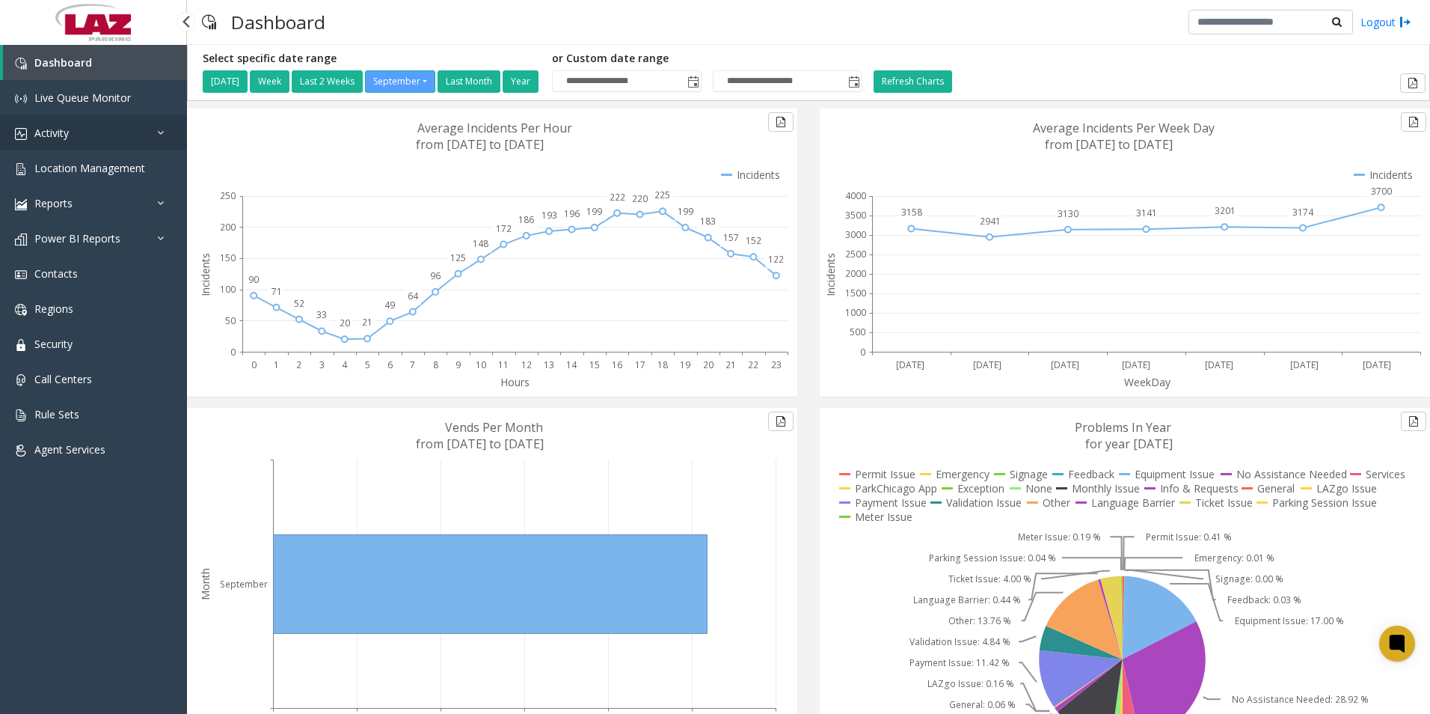
click at [44, 126] on span "Activity" at bounding box center [51, 133] width 34 height 14
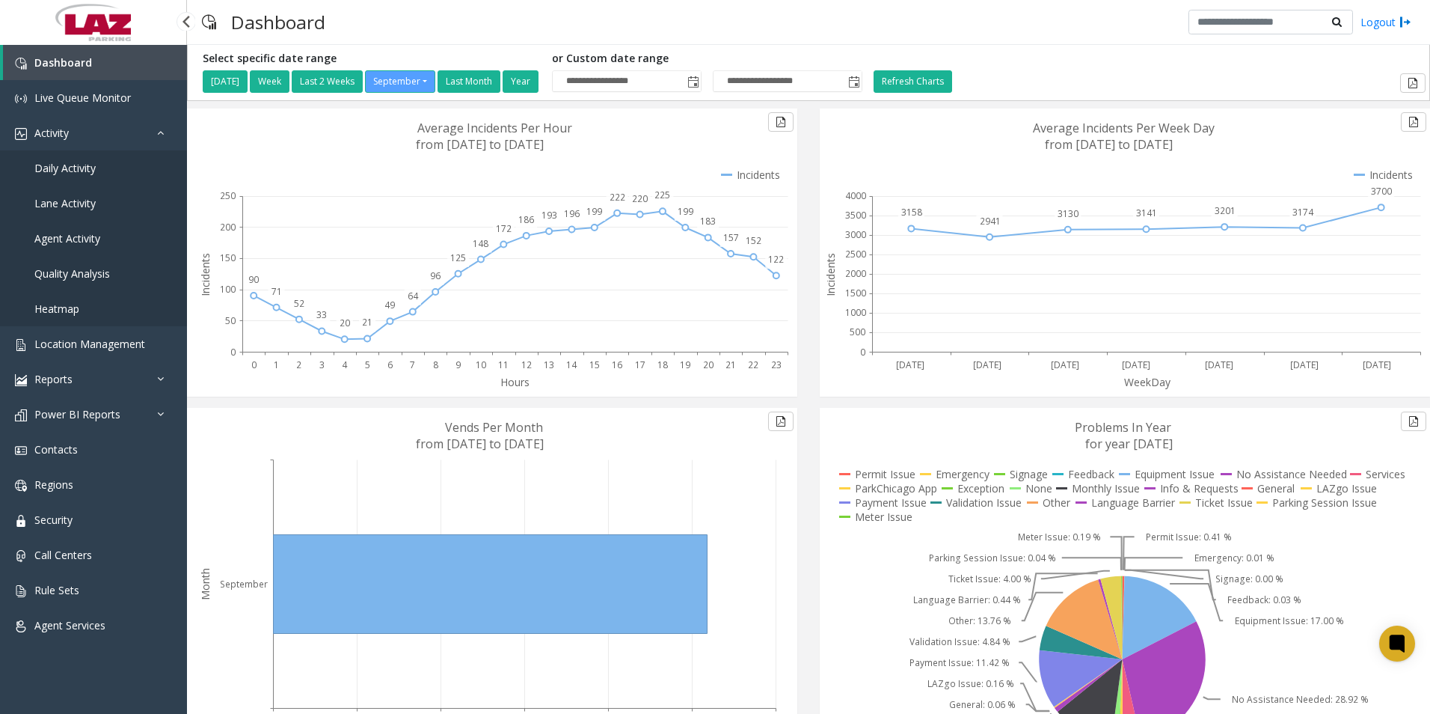
click at [58, 160] on link "Daily Activity" at bounding box center [93, 167] width 187 height 35
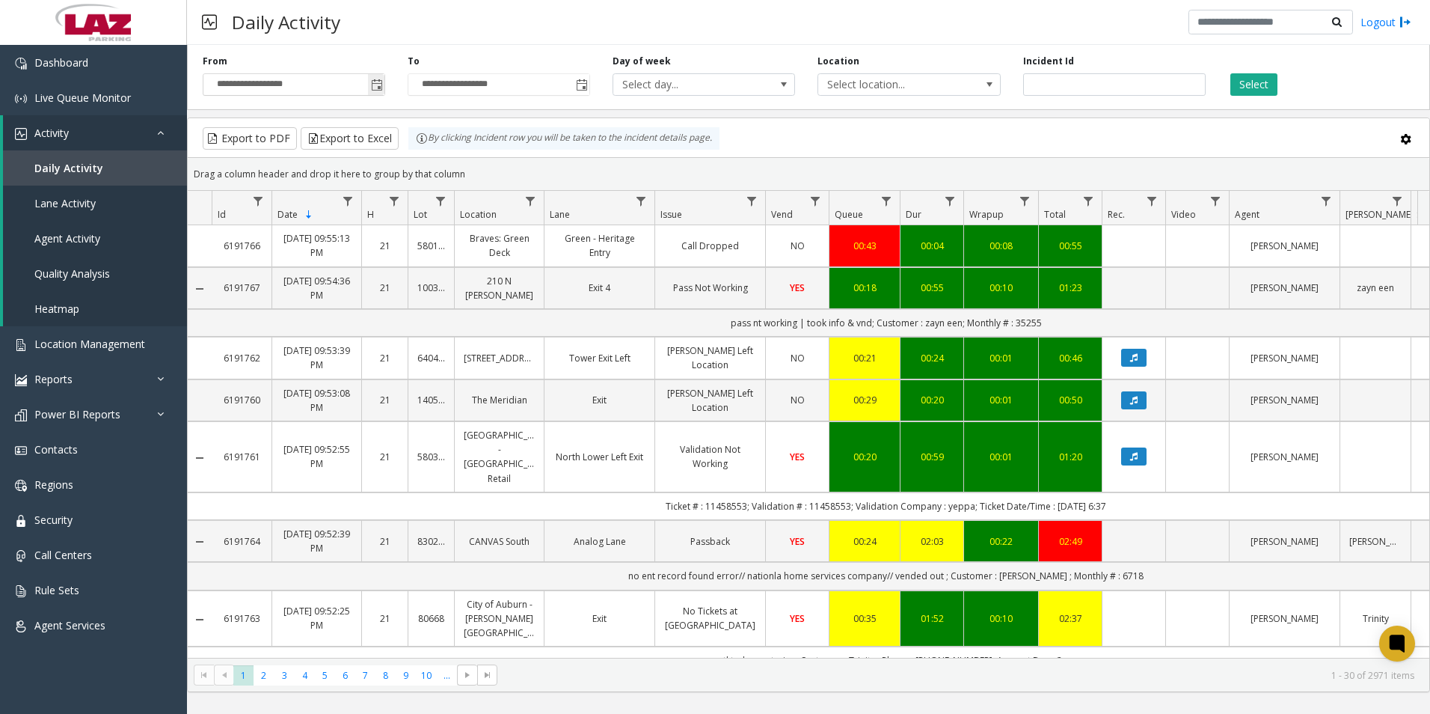
click at [378, 85] on span "Toggle popup" at bounding box center [377, 85] width 12 height 12
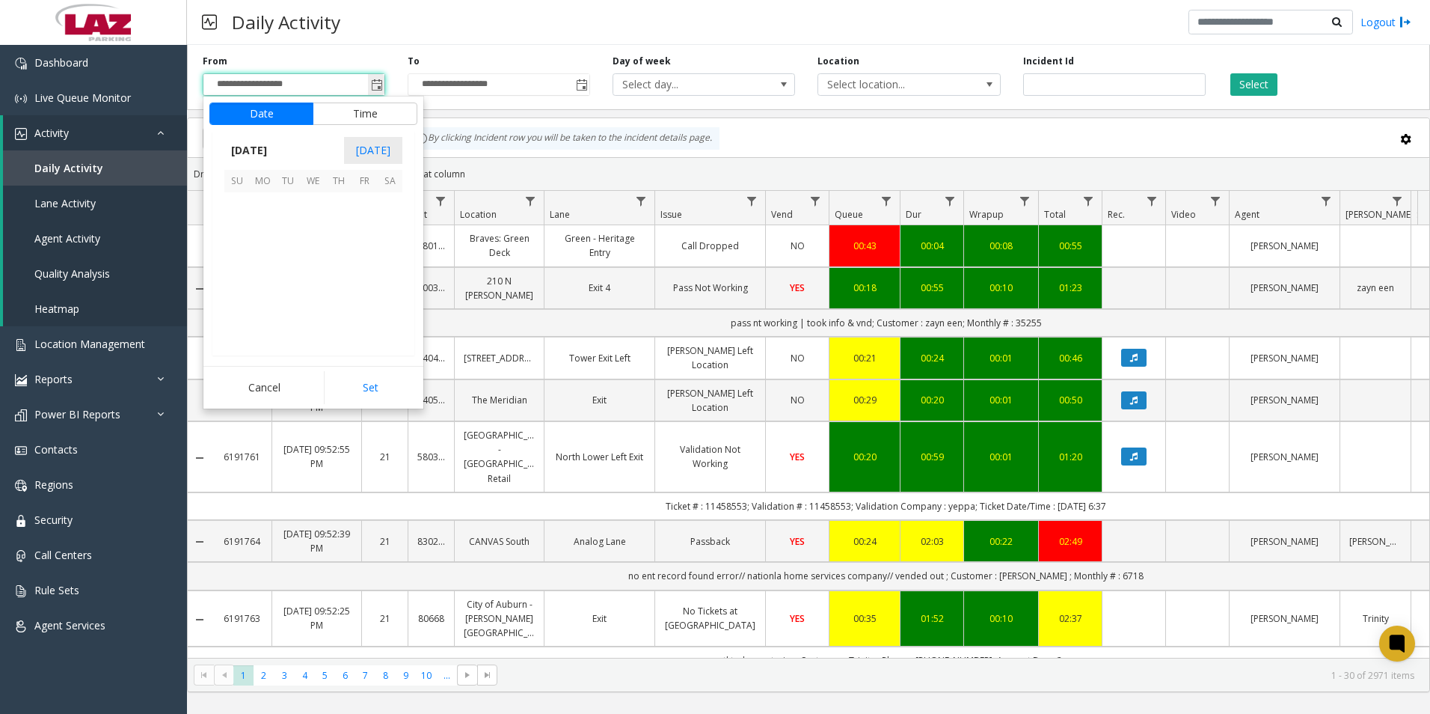
scroll to position [268429, 0]
click at [363, 114] on button "Time" at bounding box center [365, 113] width 105 height 22
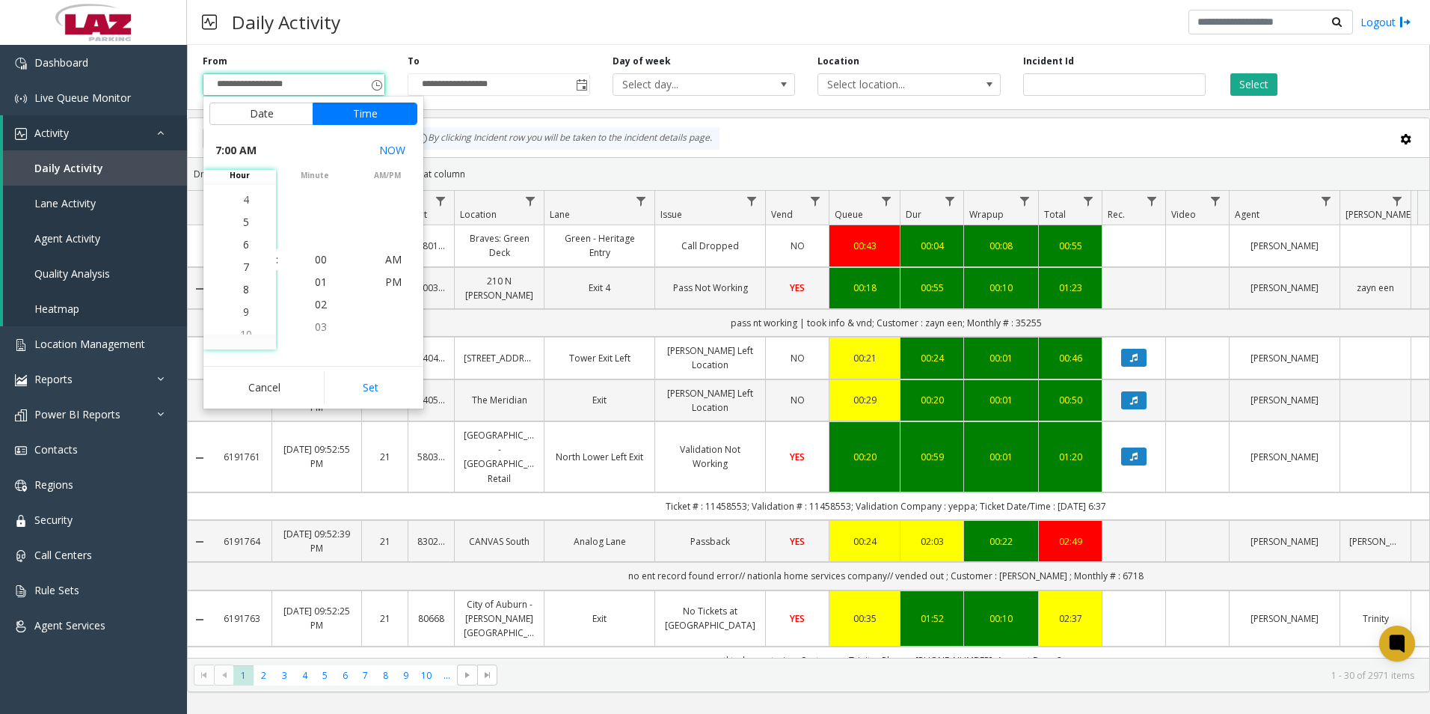
scroll to position [157, 0]
click at [243, 193] on span "4" at bounding box center [246, 192] width 6 height 14
click at [320, 302] on span "30" at bounding box center [321, 304] width 12 height 14
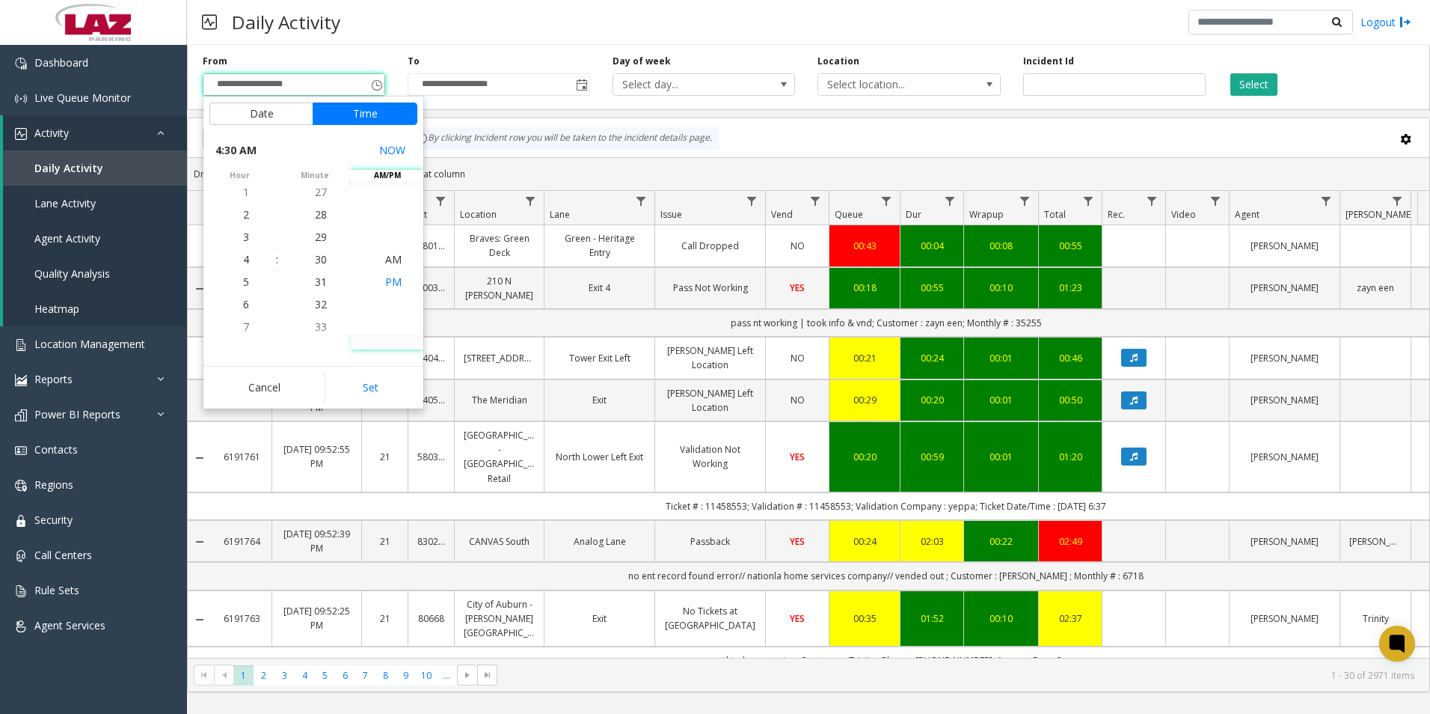
click at [385, 278] on span "PM" at bounding box center [393, 281] width 16 height 14
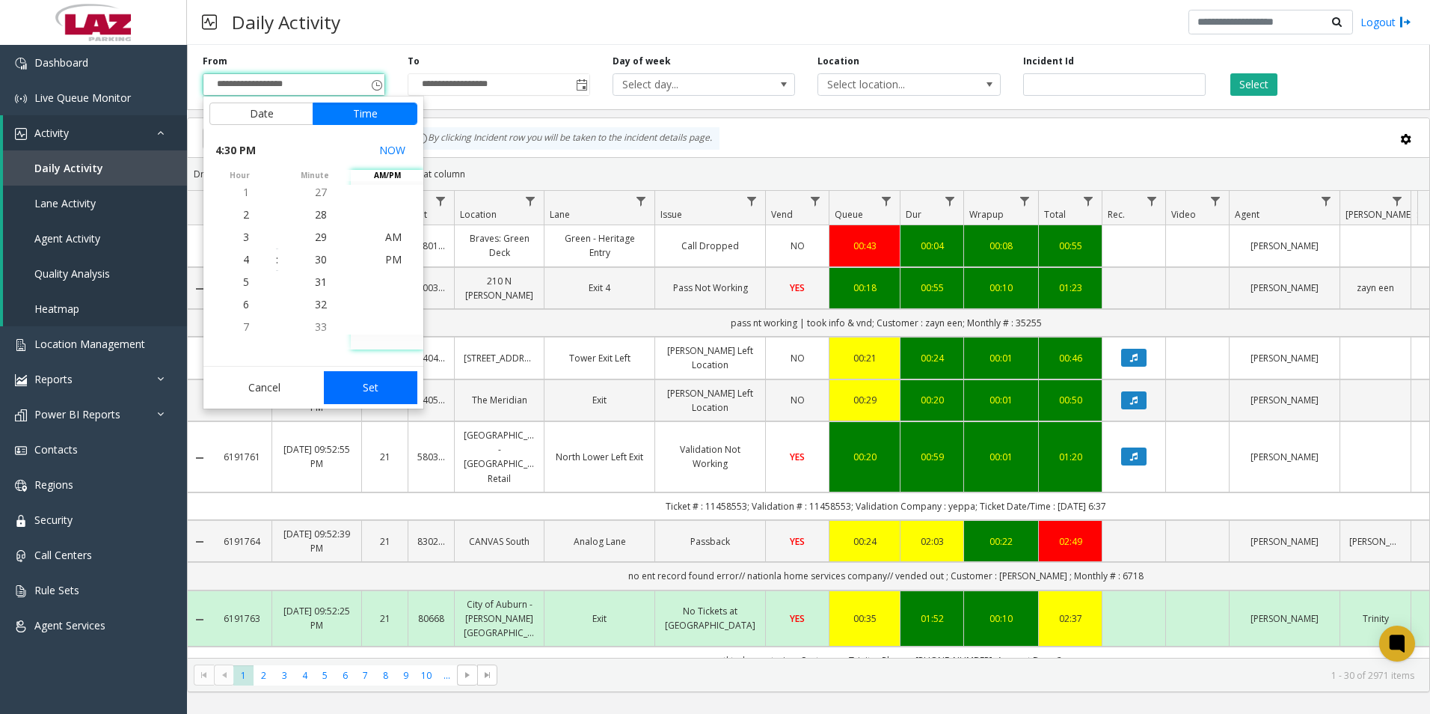
click at [374, 392] on button "Set" at bounding box center [371, 387] width 94 height 33
type input "**********"
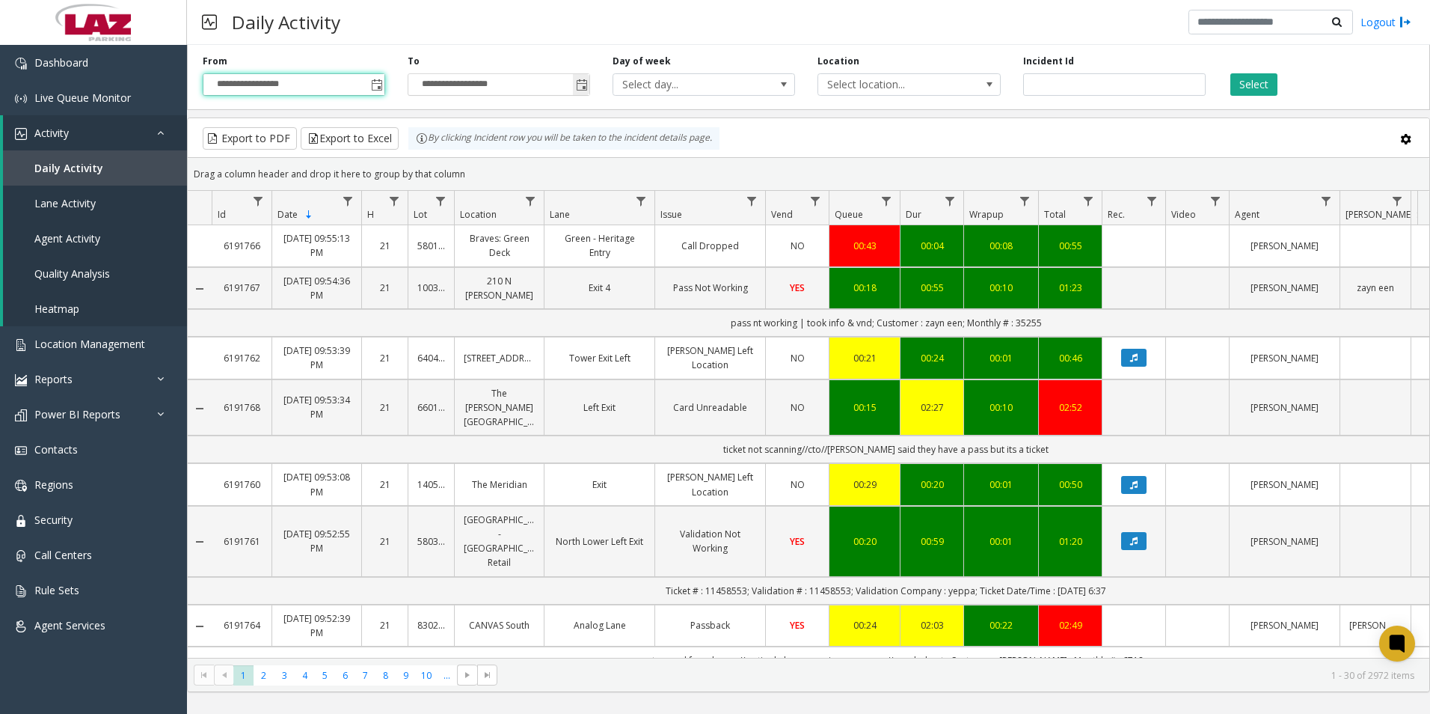
click at [583, 85] on span "Toggle popup" at bounding box center [582, 85] width 12 height 12
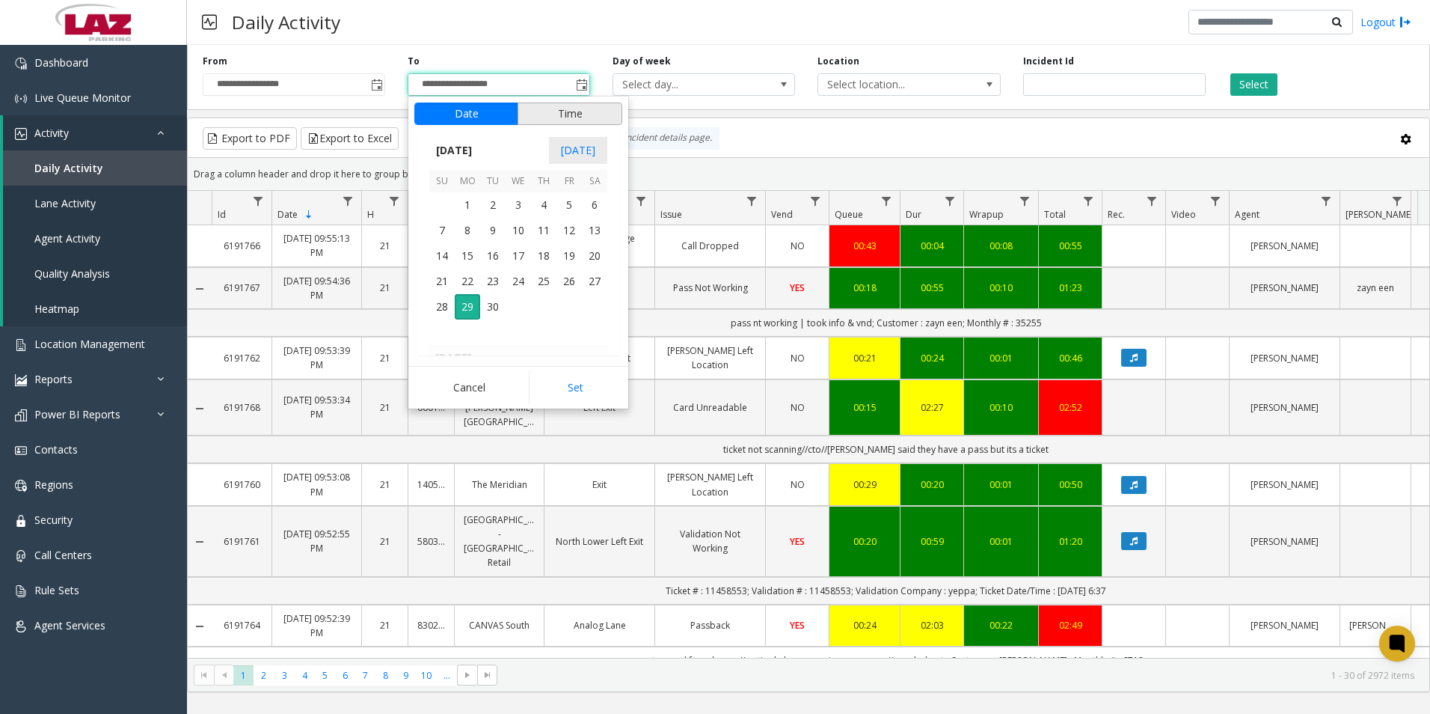
click at [572, 108] on button "Time" at bounding box center [570, 113] width 105 height 22
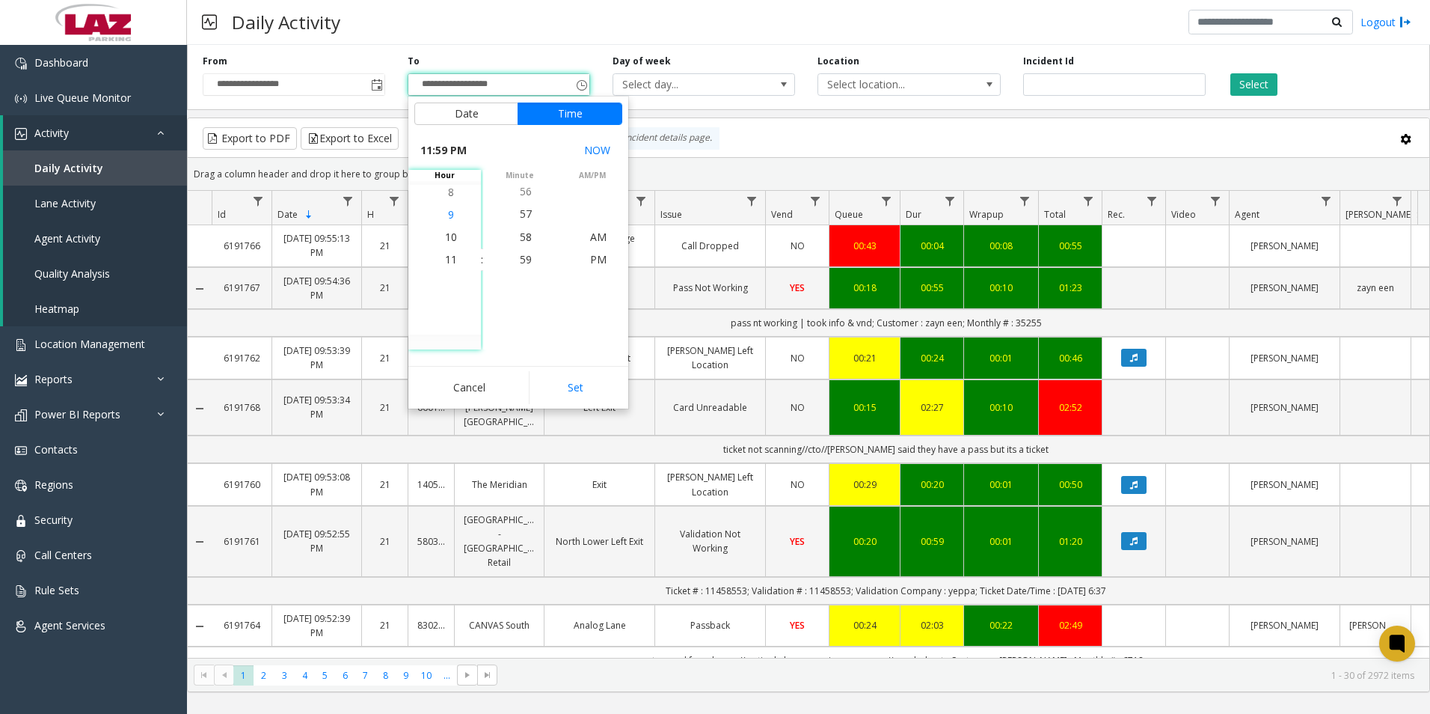
click at [448, 215] on span "9" at bounding box center [451, 214] width 6 height 14
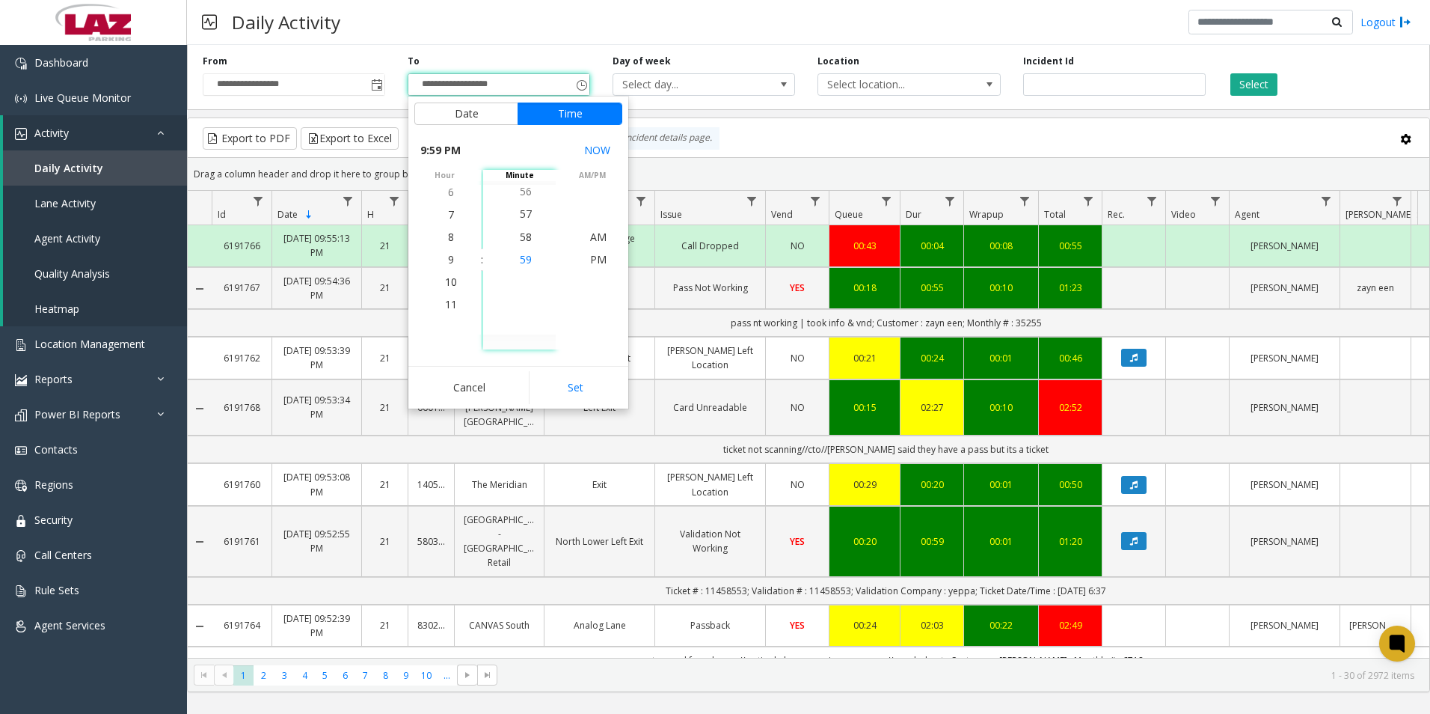
click at [520, 258] on span "59" at bounding box center [526, 259] width 12 height 14
click at [594, 259] on span "PM" at bounding box center [598, 259] width 16 height 14
click at [568, 390] on button "Set" at bounding box center [576, 387] width 94 height 33
type input "**********"
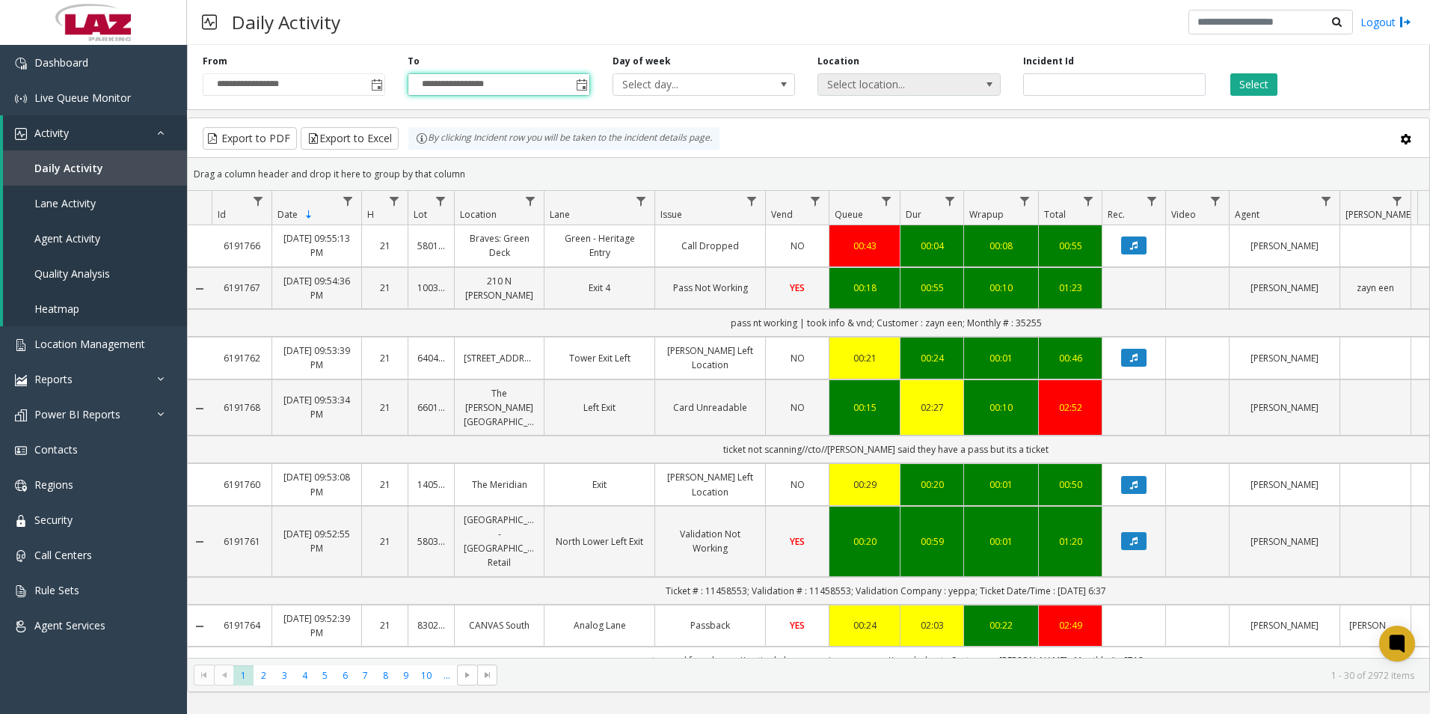
click at [843, 84] on span "Select location..." at bounding box center [890, 84] width 145 height 21
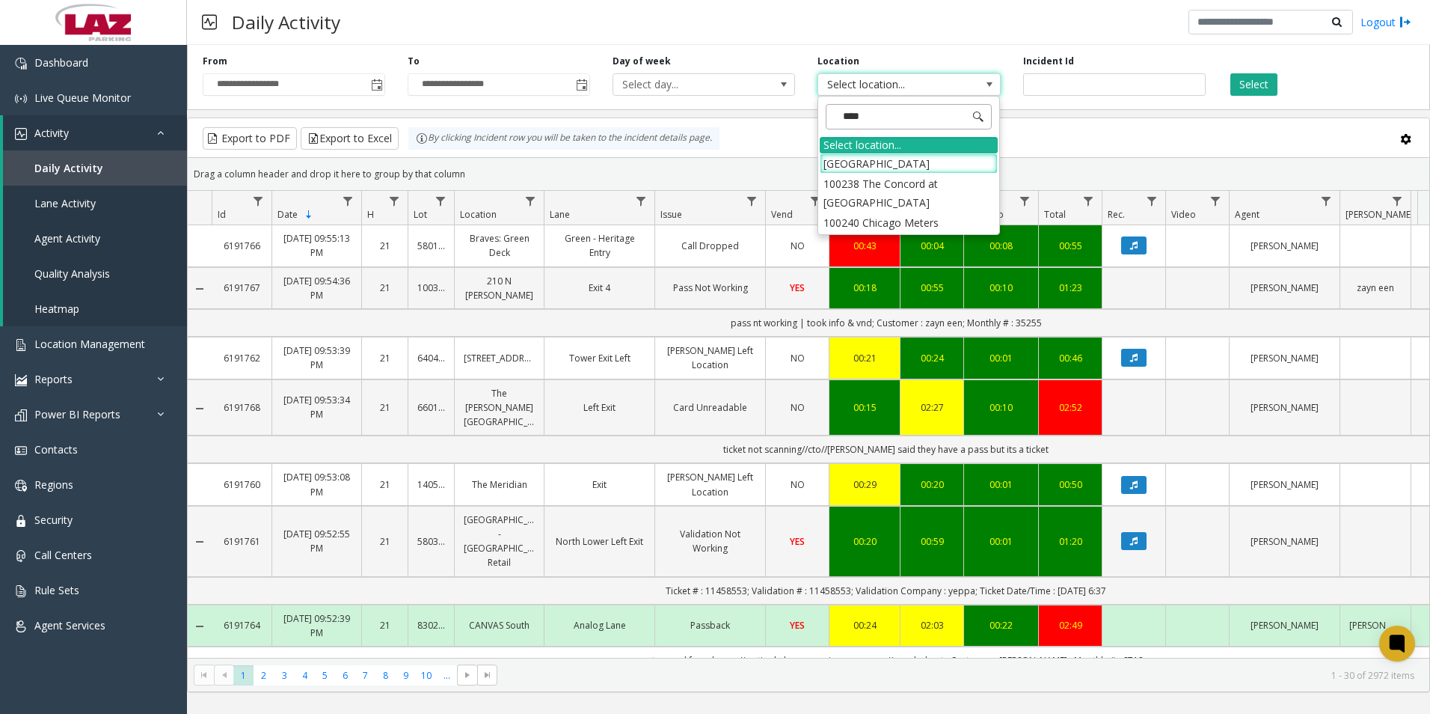
type input "*****"
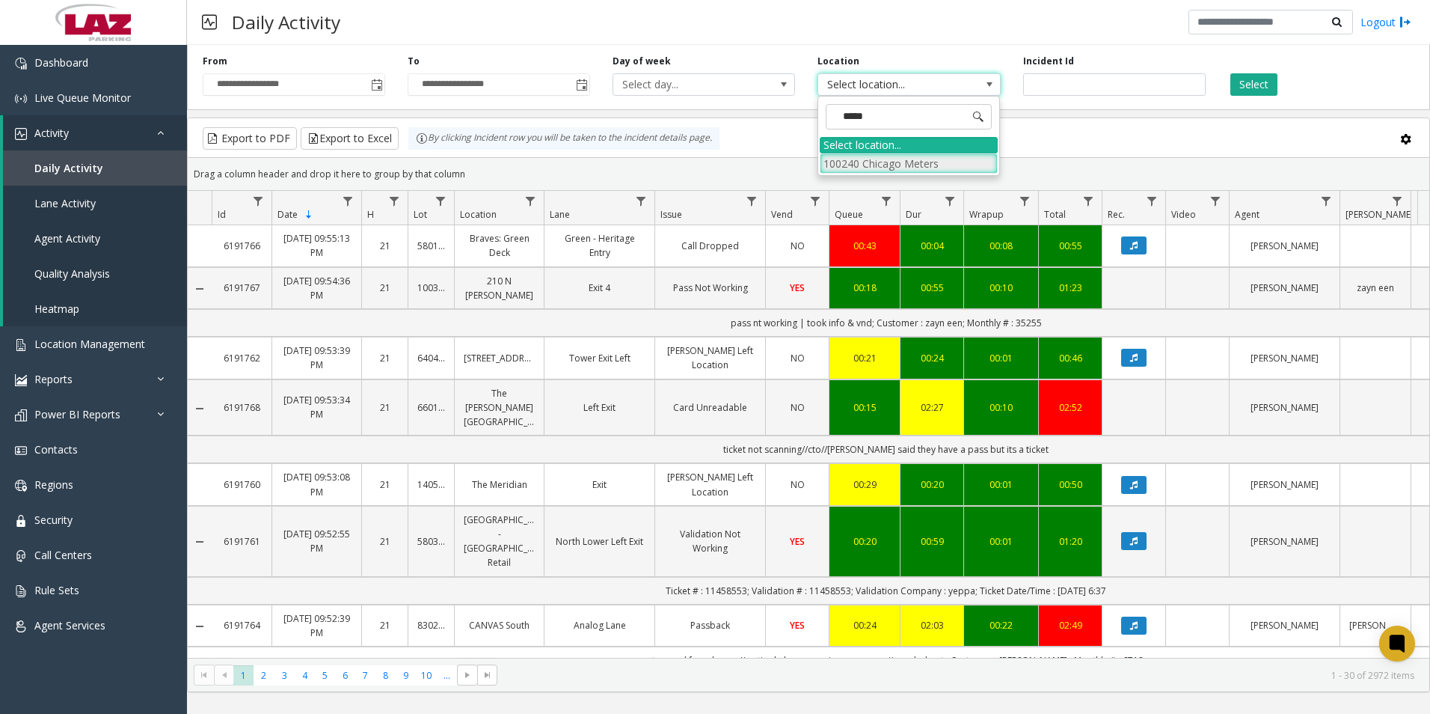
click at [840, 159] on li "100240 Chicago Meters" at bounding box center [909, 163] width 178 height 20
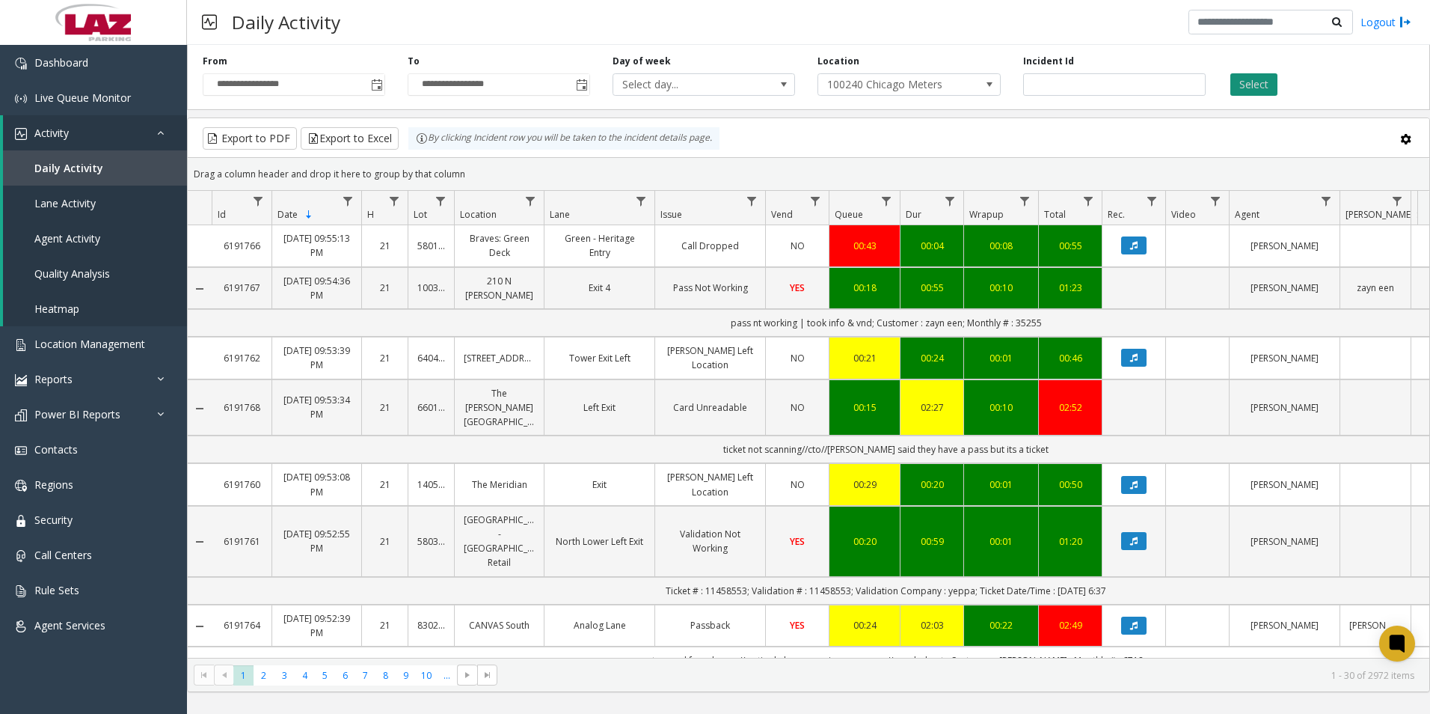
click at [1256, 82] on button "Select" at bounding box center [1253, 84] width 47 height 22
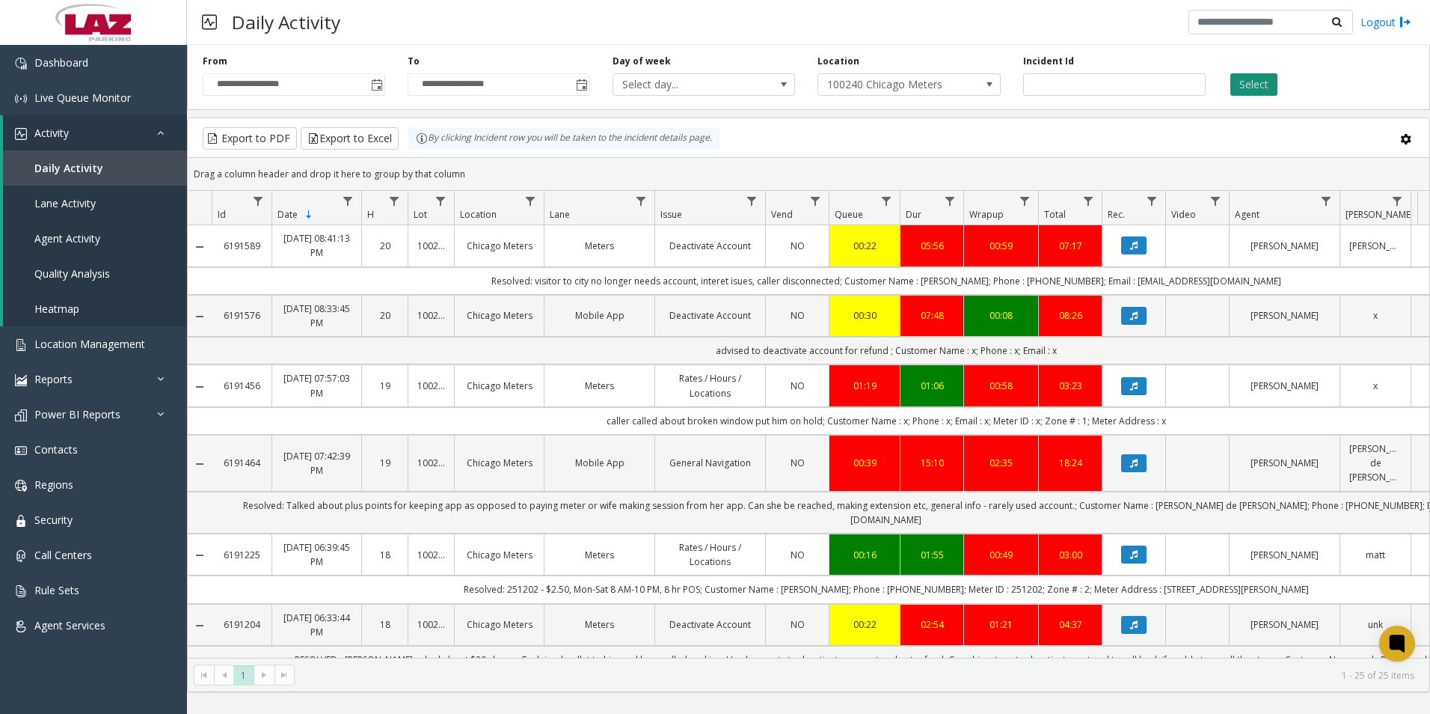
click at [1256, 76] on button "Select" at bounding box center [1253, 84] width 47 height 22
click at [343, 135] on button "Export to Excel" at bounding box center [350, 138] width 98 height 22
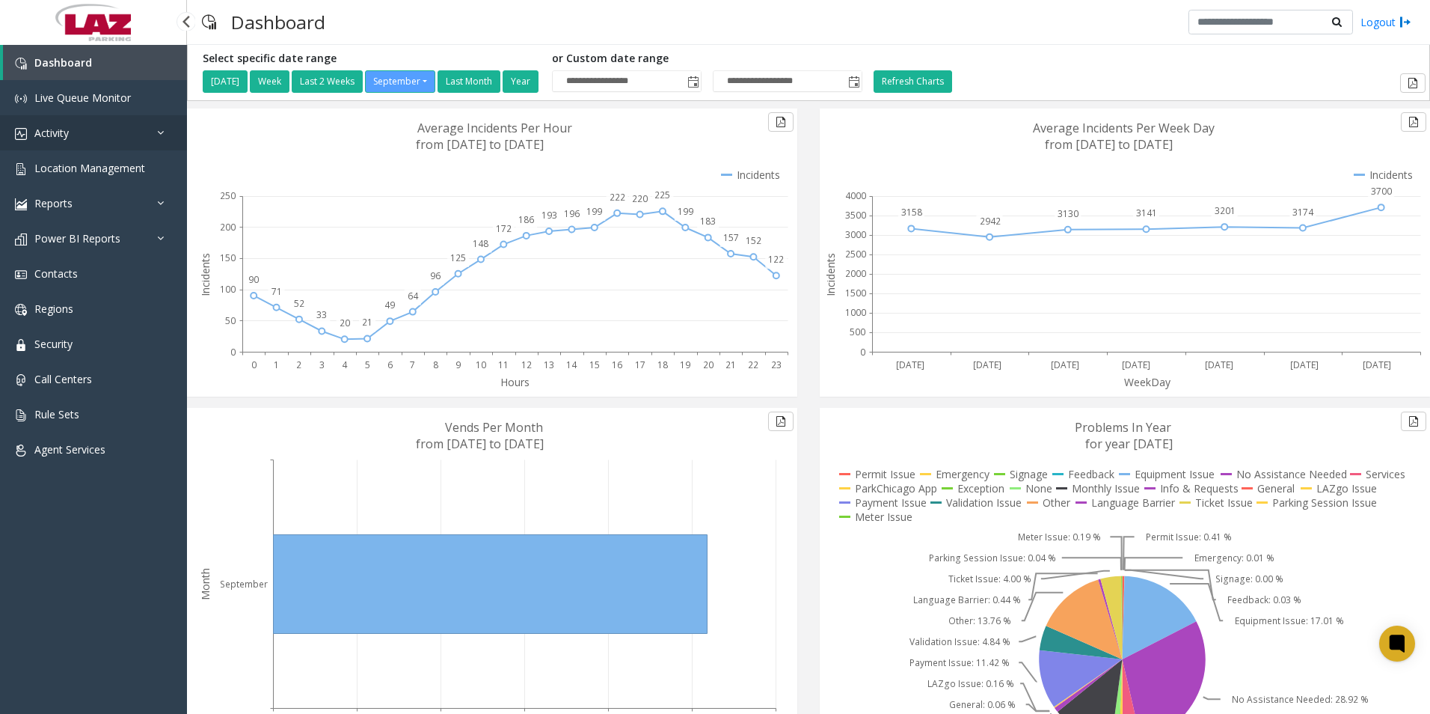
click at [55, 127] on span "Activity" at bounding box center [51, 133] width 34 height 14
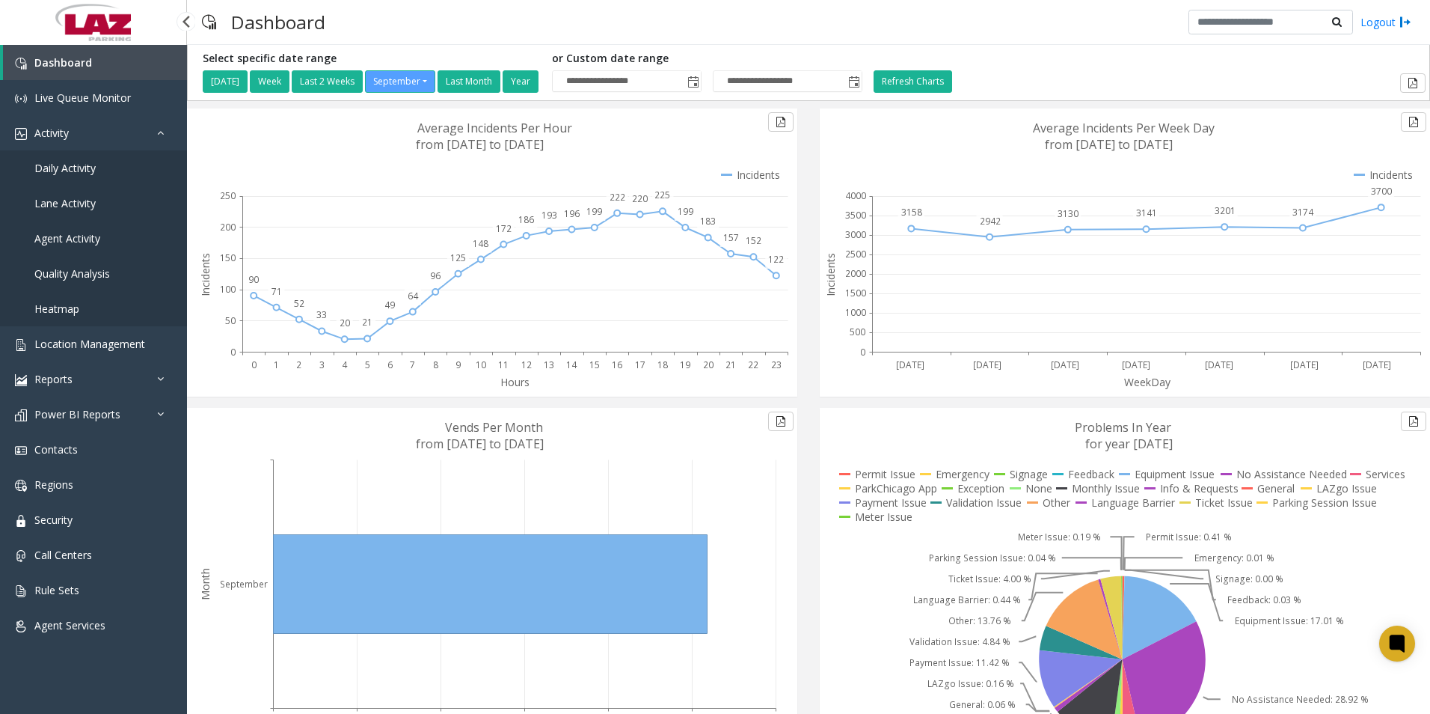
click at [67, 231] on span "Agent Activity" at bounding box center [67, 238] width 66 height 14
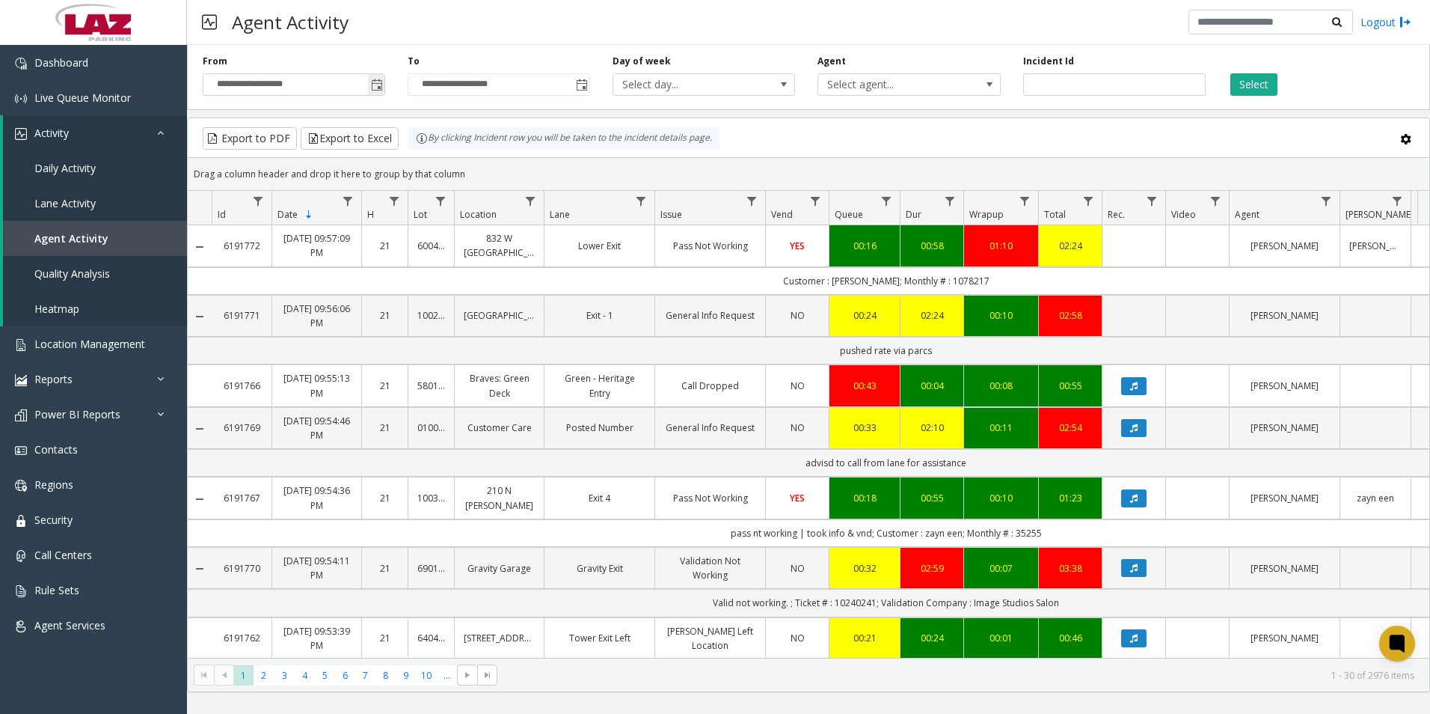
click at [381, 88] on span "Toggle popup" at bounding box center [377, 85] width 12 height 12
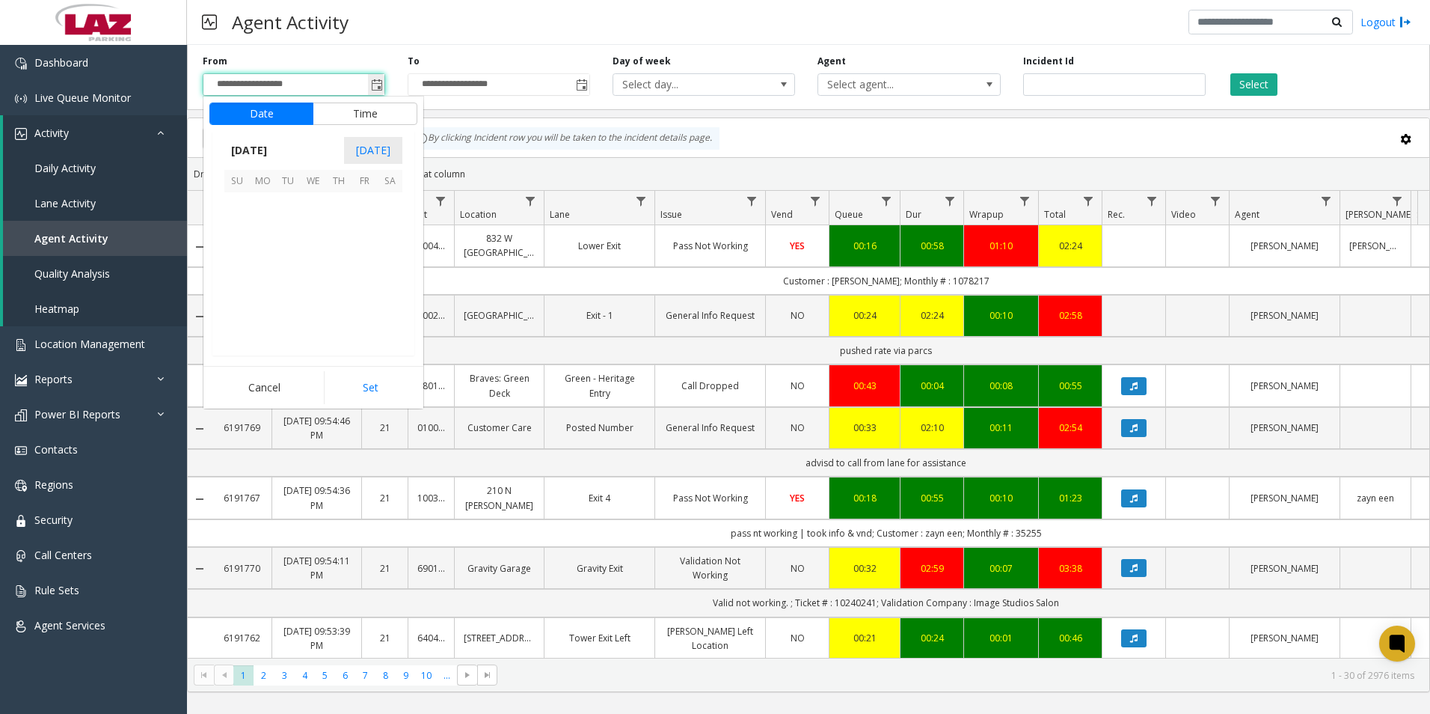
scroll to position [268429, 0]
click at [344, 114] on button "Time" at bounding box center [365, 113] width 105 height 22
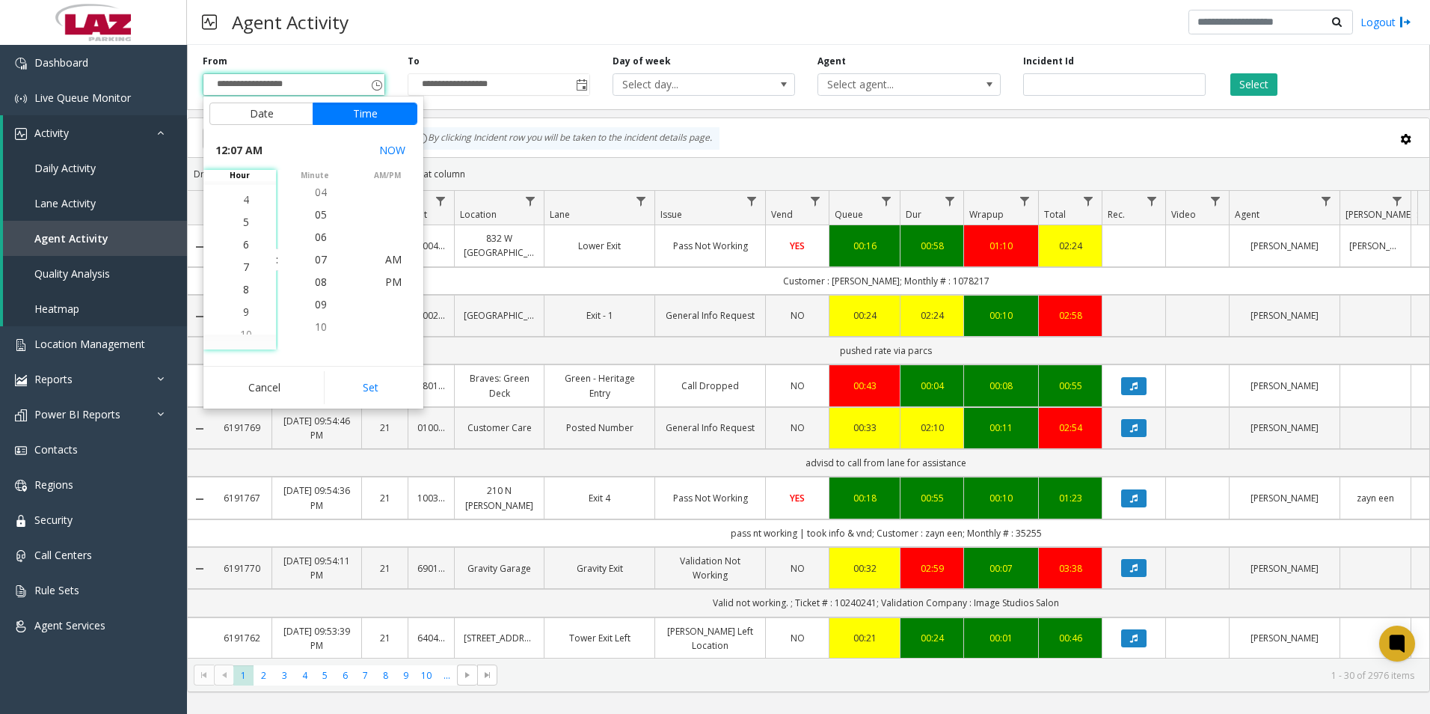
scroll to position [157, 0]
click at [243, 280] on span "8" at bounding box center [246, 281] width 6 height 14
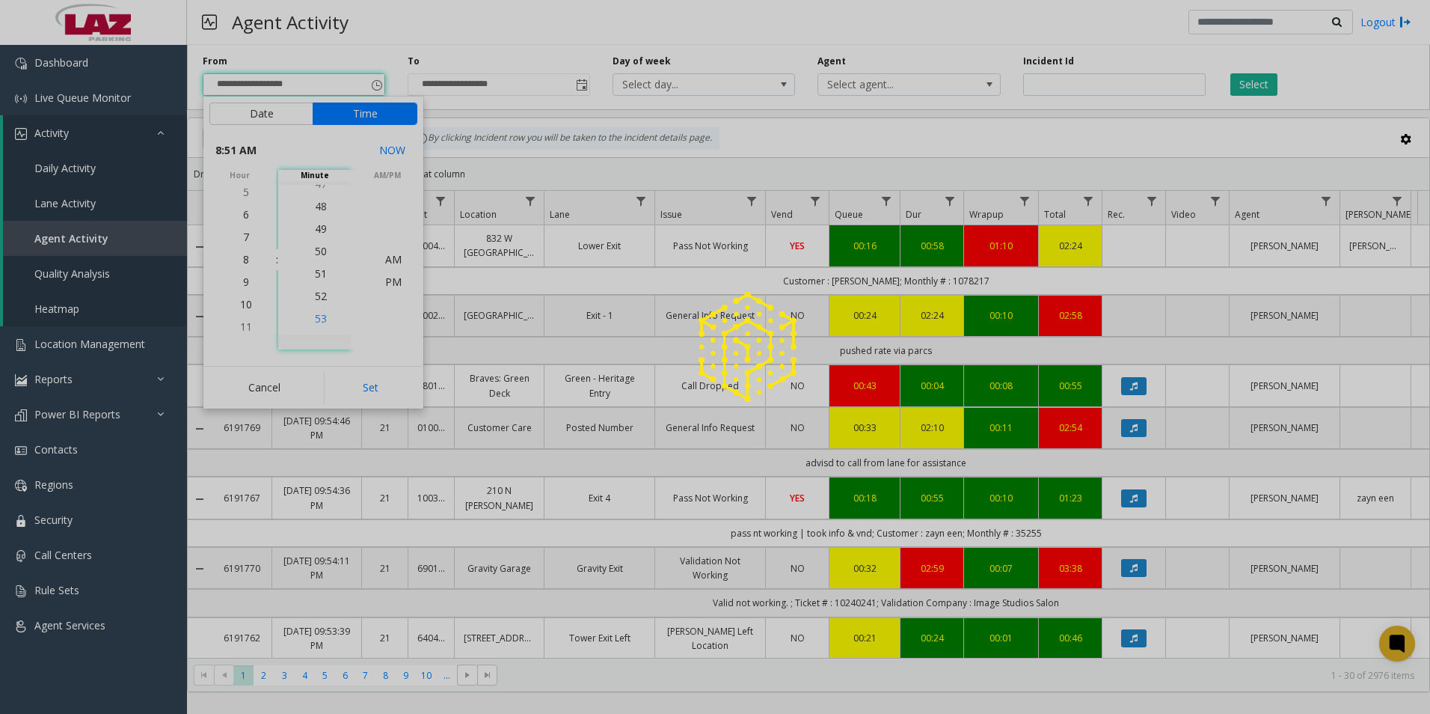
scroll to position [1145, 0]
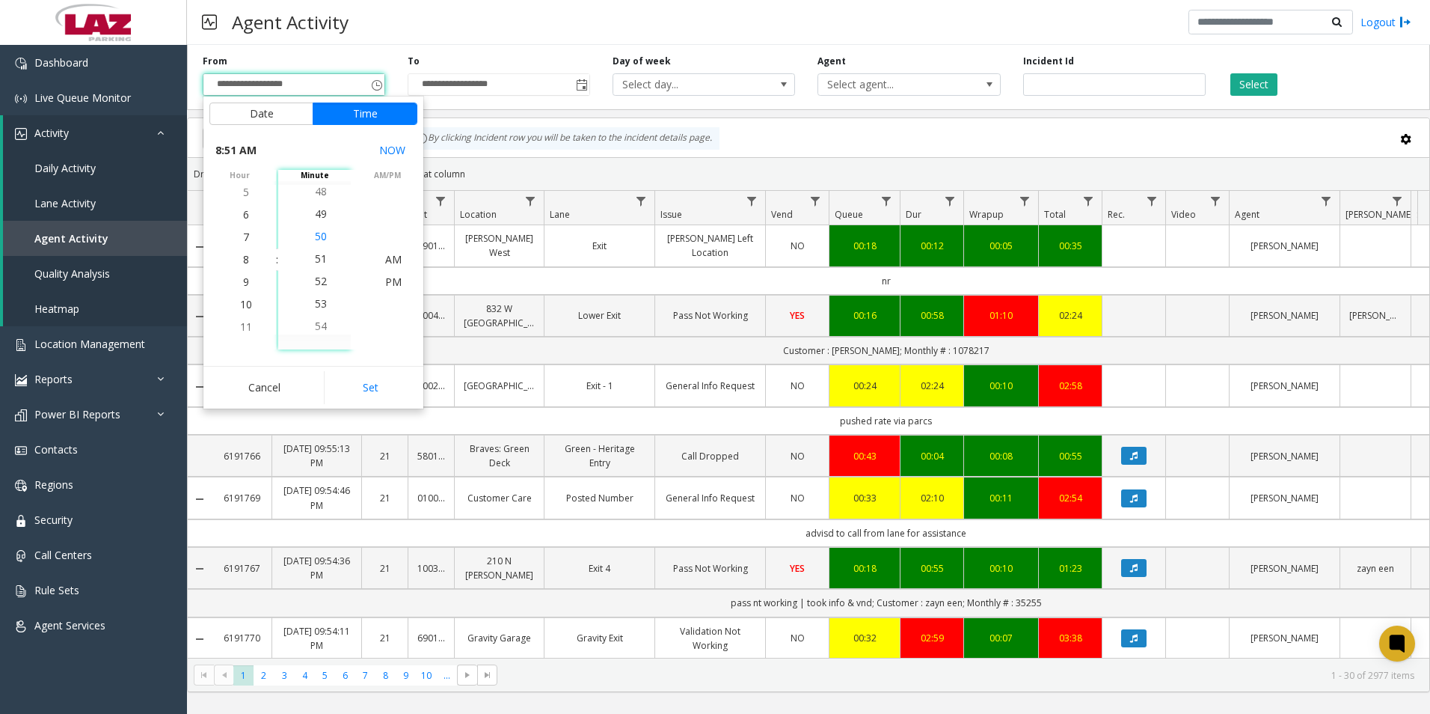
click at [315, 234] on span "50" at bounding box center [321, 236] width 12 height 14
click at [389, 280] on span "PM" at bounding box center [393, 281] width 16 height 14
click at [378, 385] on button "Set" at bounding box center [371, 387] width 94 height 33
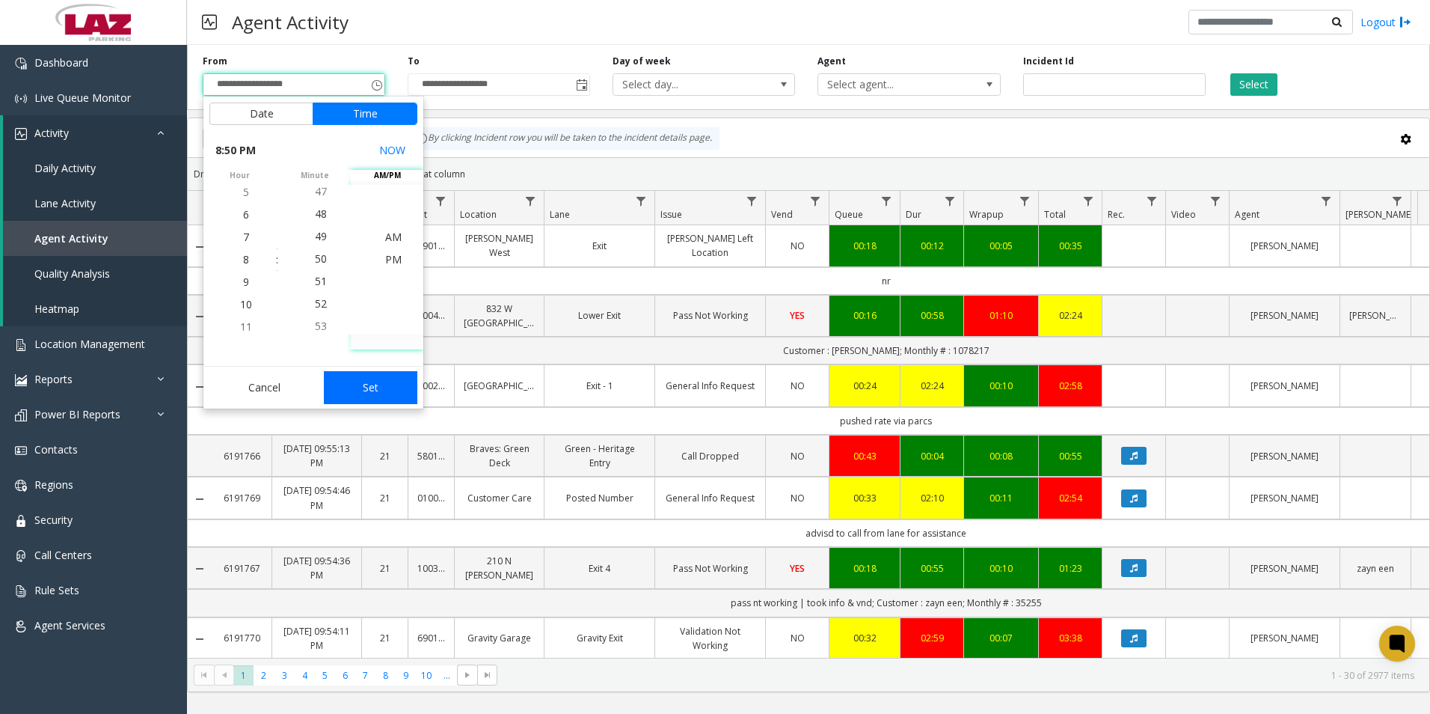
type input "**********"
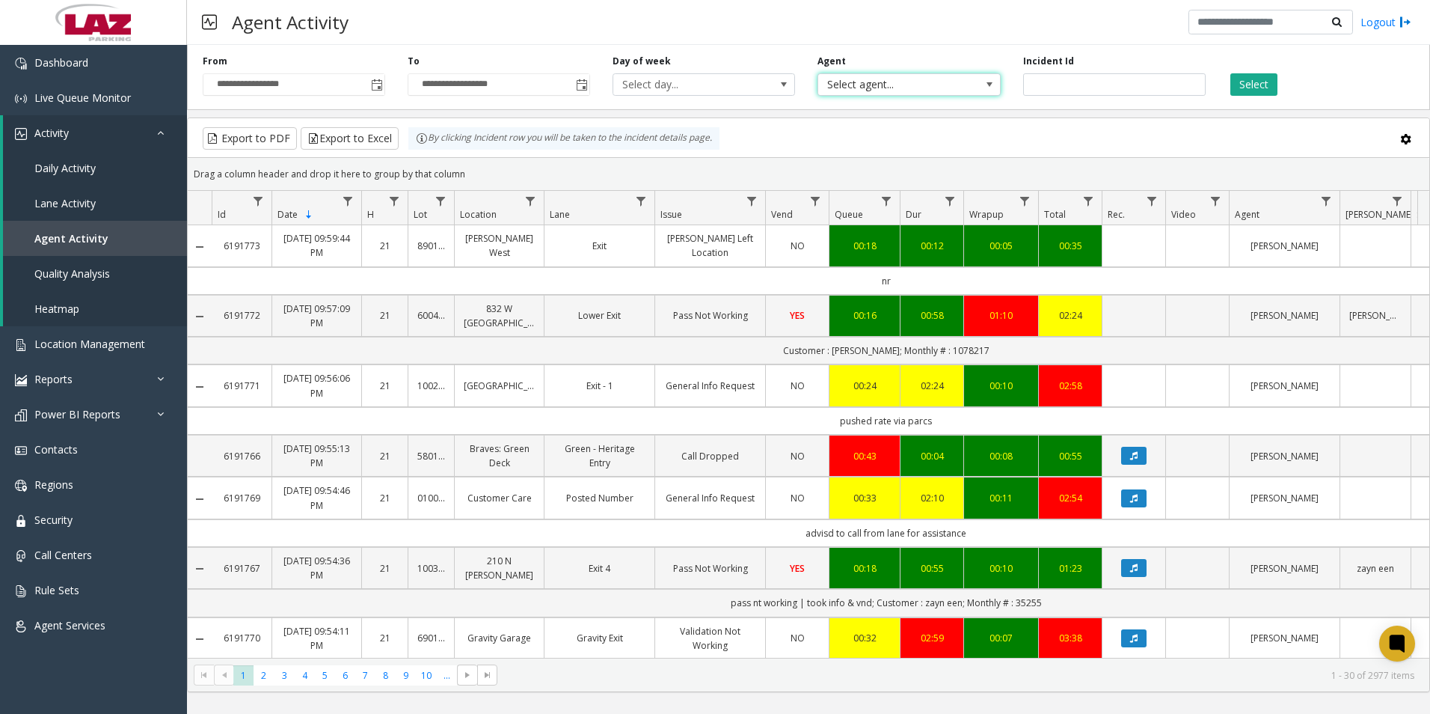
click at [883, 83] on span "Select agent..." at bounding box center [890, 84] width 145 height 21
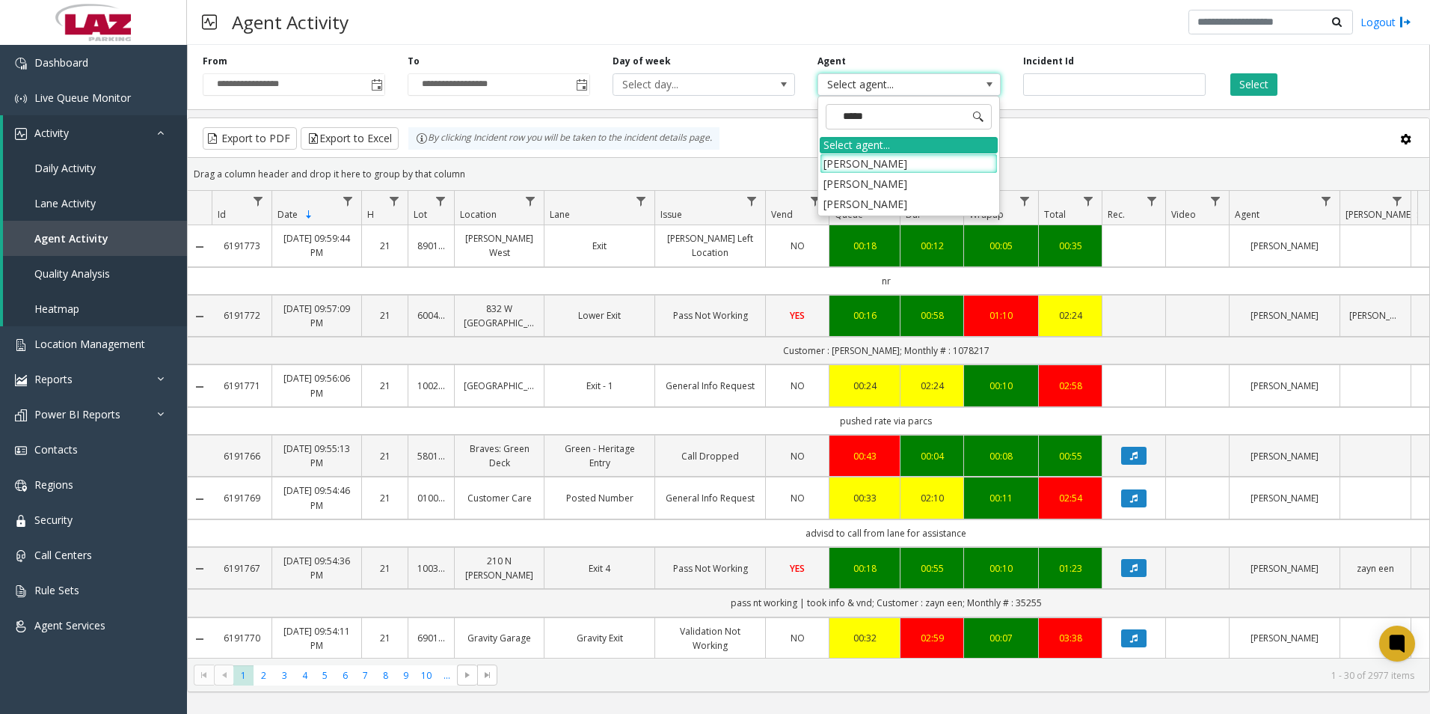
type input "******"
click at [851, 200] on li "Katara Wiliams" at bounding box center [909, 204] width 178 height 20
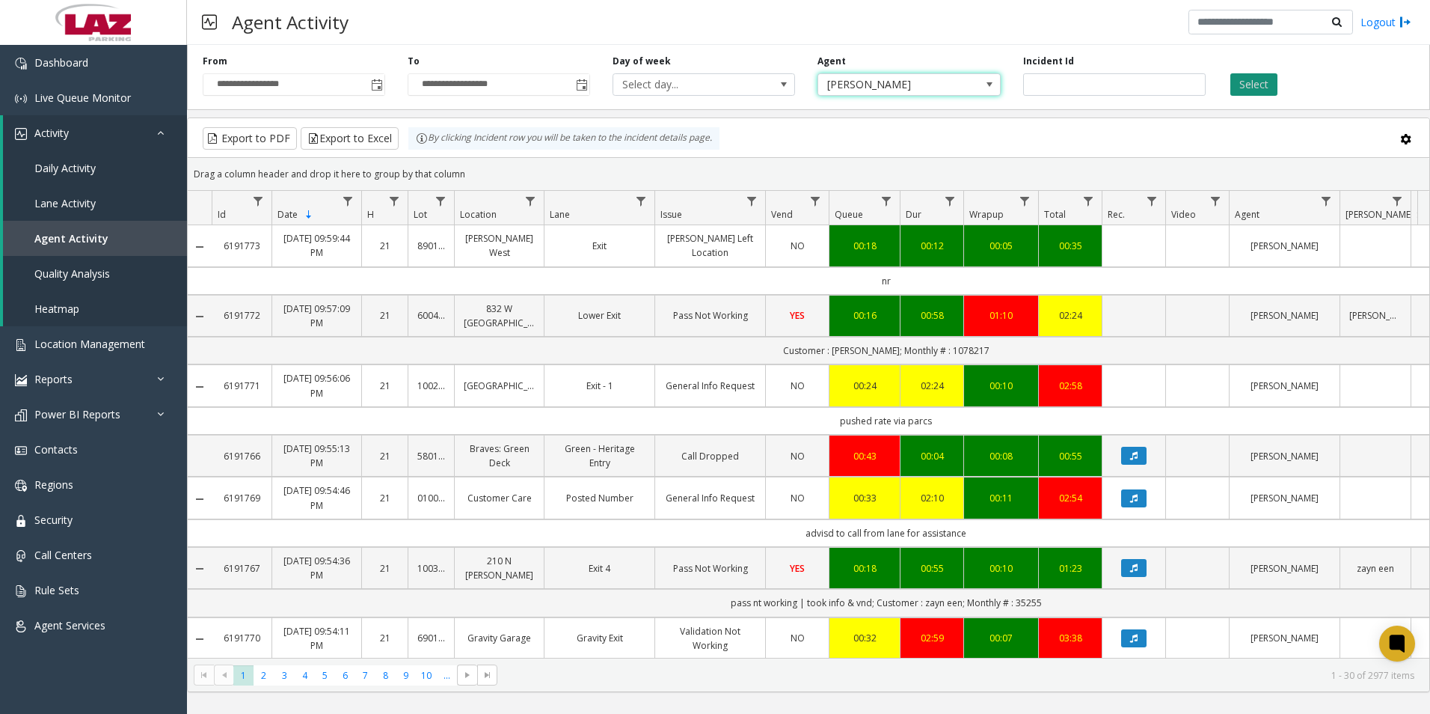
click at [1261, 80] on button "Select" at bounding box center [1253, 84] width 47 height 22
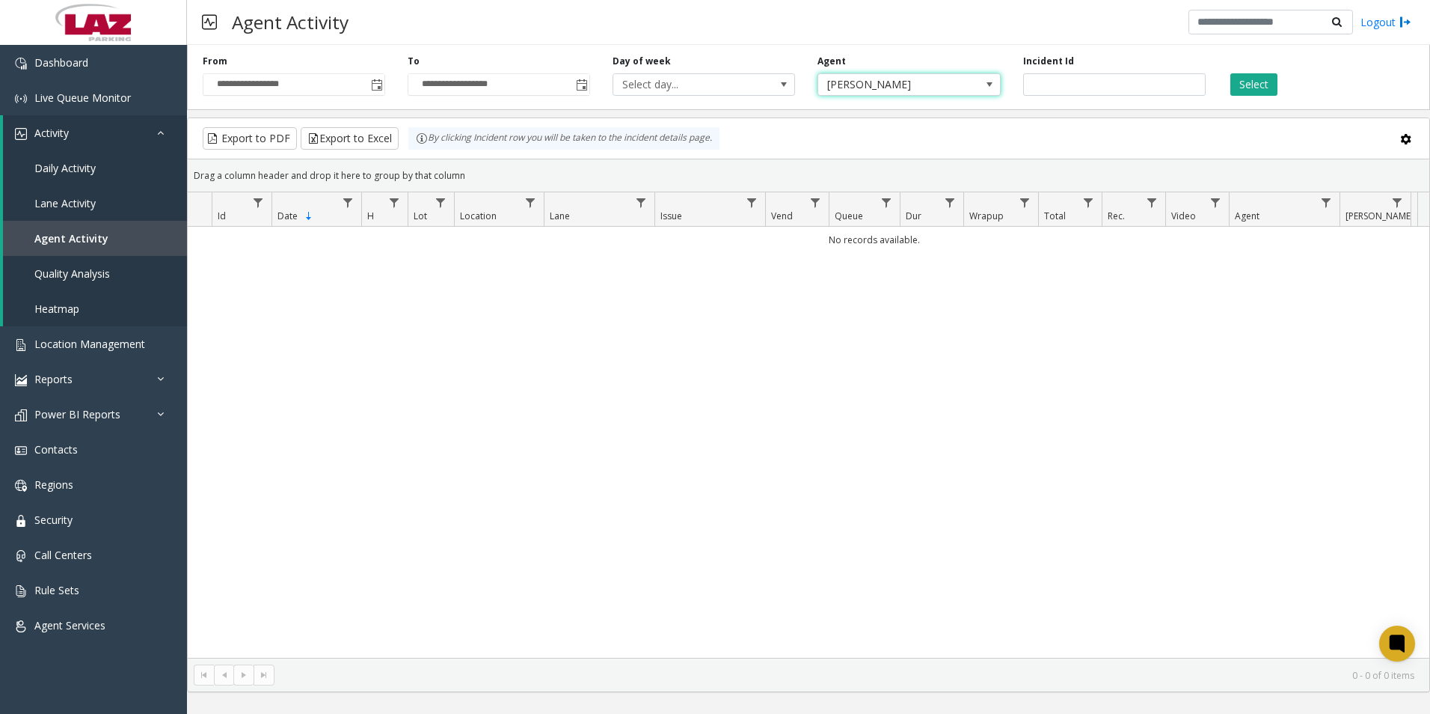
click at [860, 80] on span "Katara Wiliams" at bounding box center [890, 84] width 145 height 21
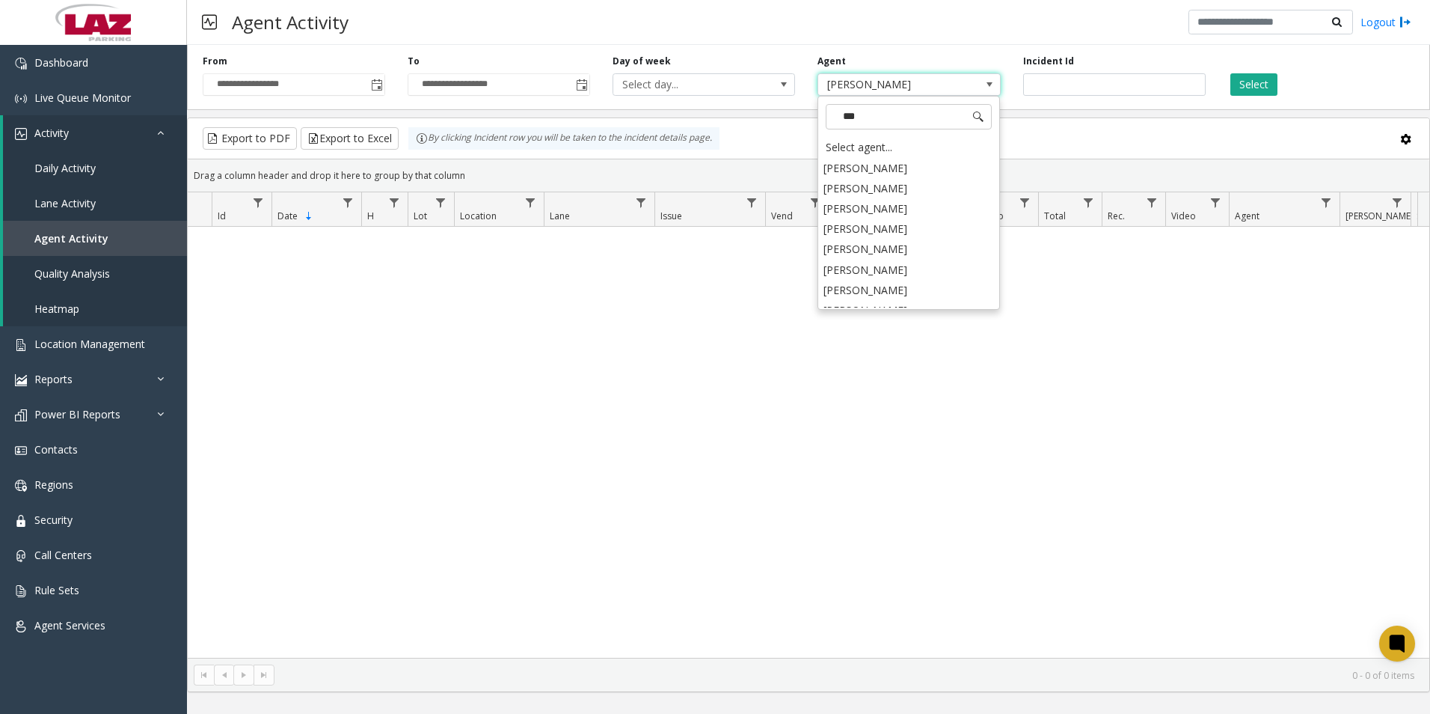
type input "****"
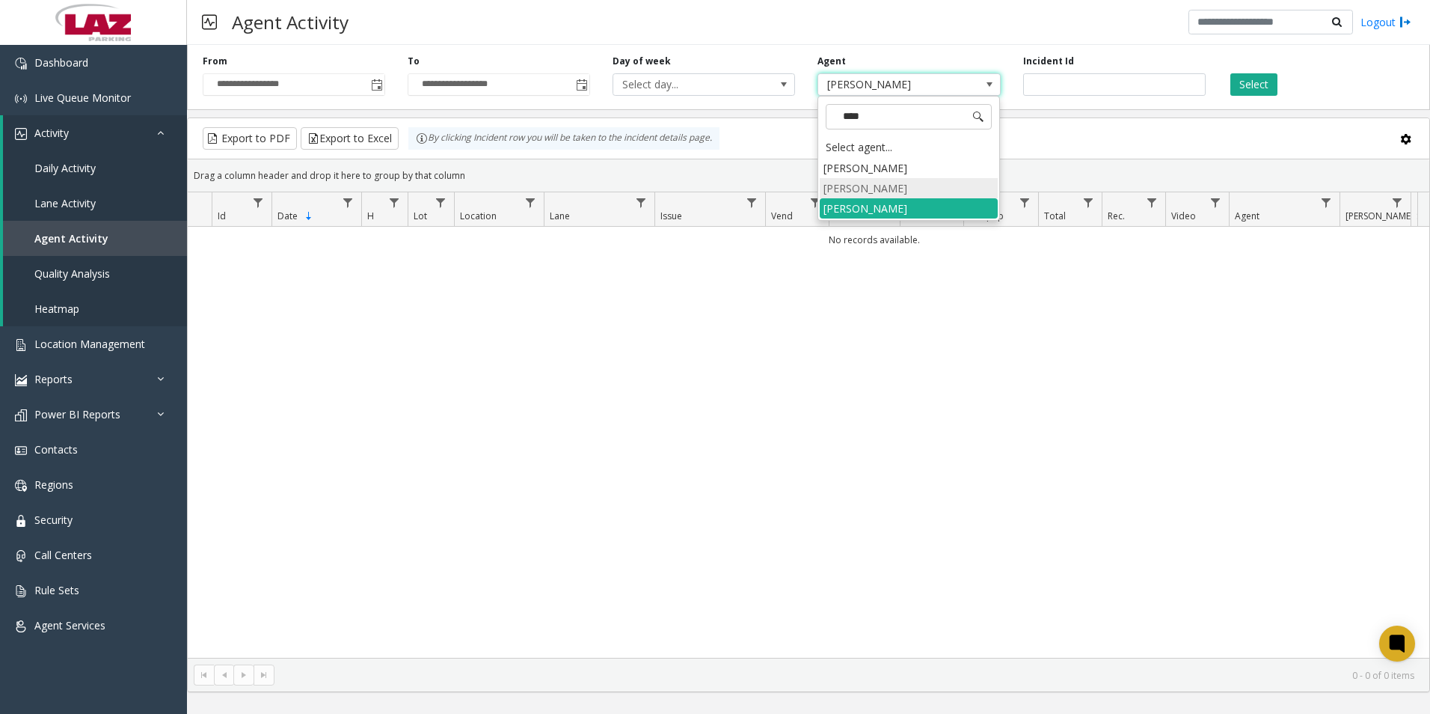
click at [850, 187] on li "[PERSON_NAME]" at bounding box center [909, 188] width 178 height 20
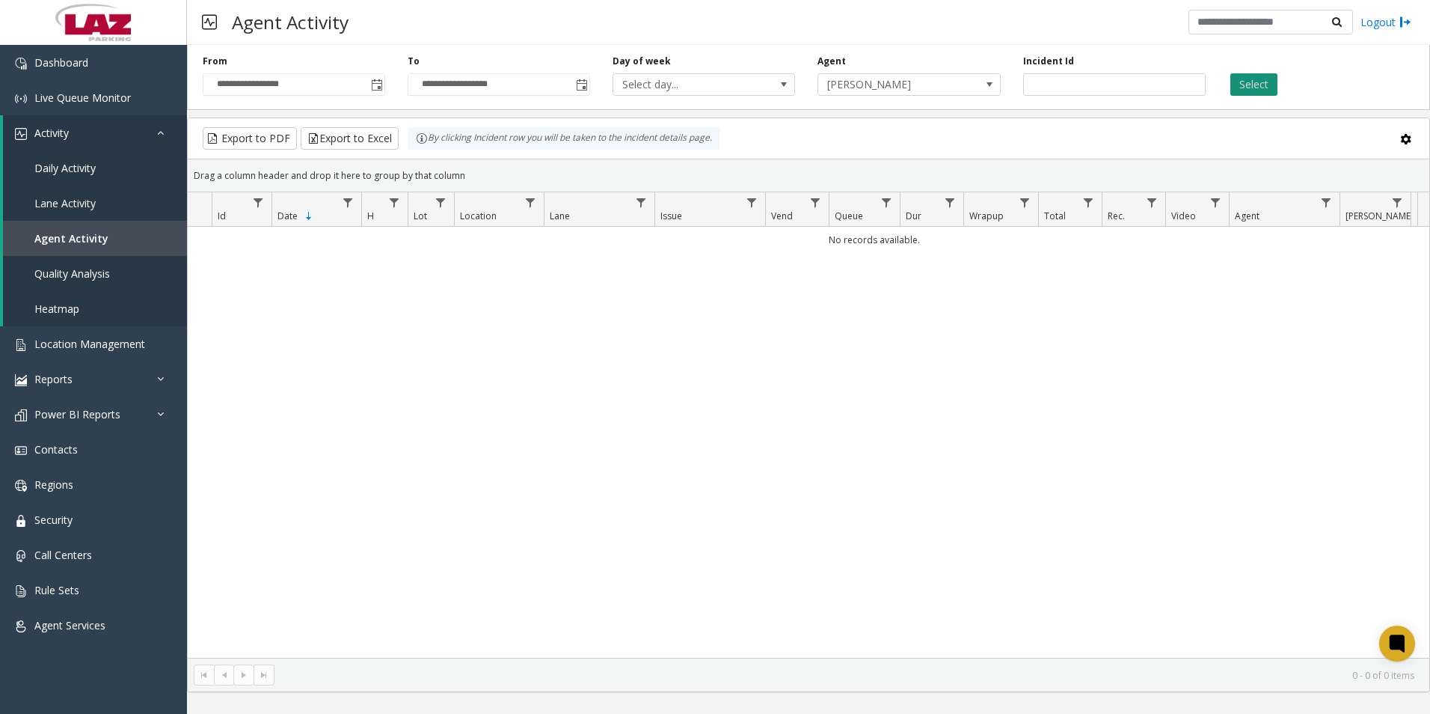
click at [1260, 82] on button "Select" at bounding box center [1253, 84] width 47 height 22
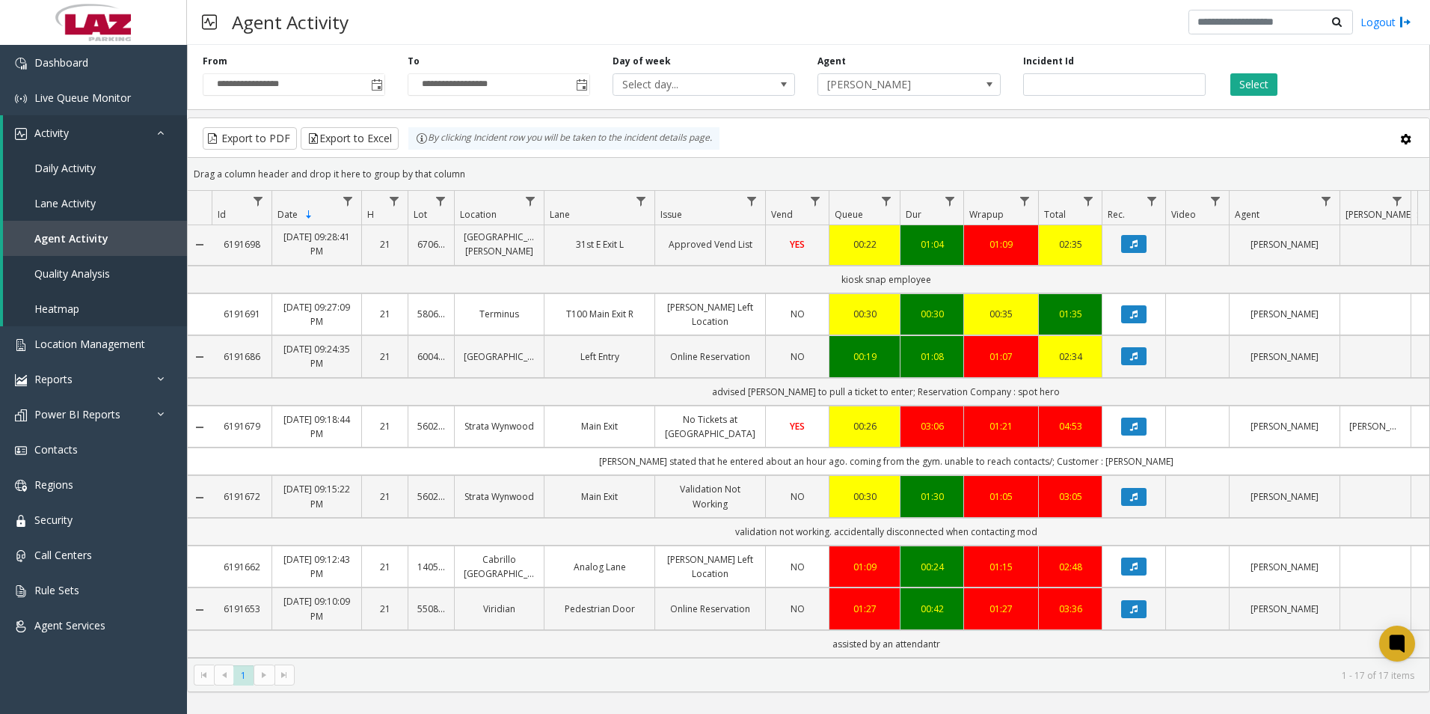
scroll to position [628, 0]
